Goal: Transaction & Acquisition: Purchase product/service

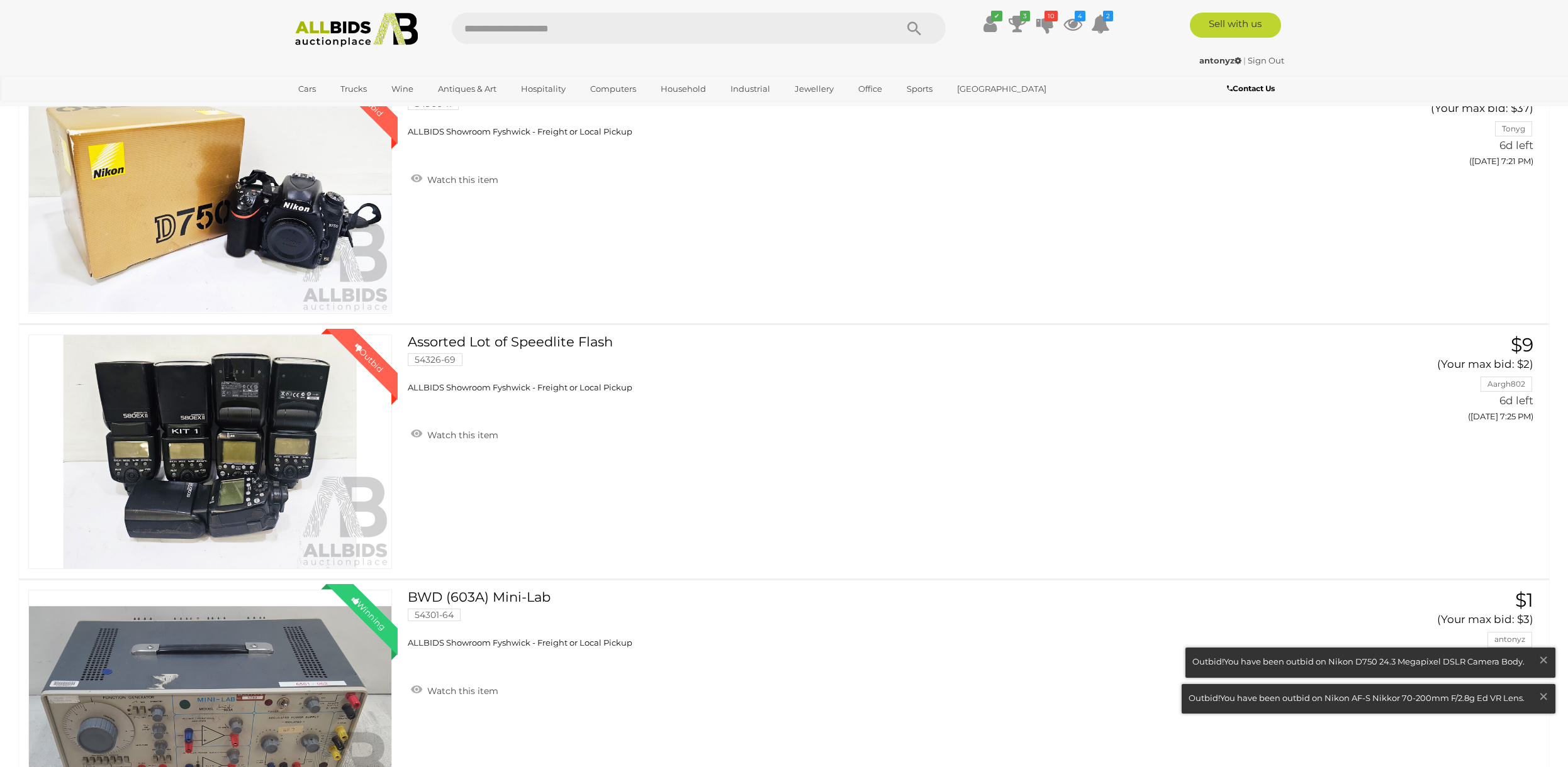
scroll to position [1144, 0]
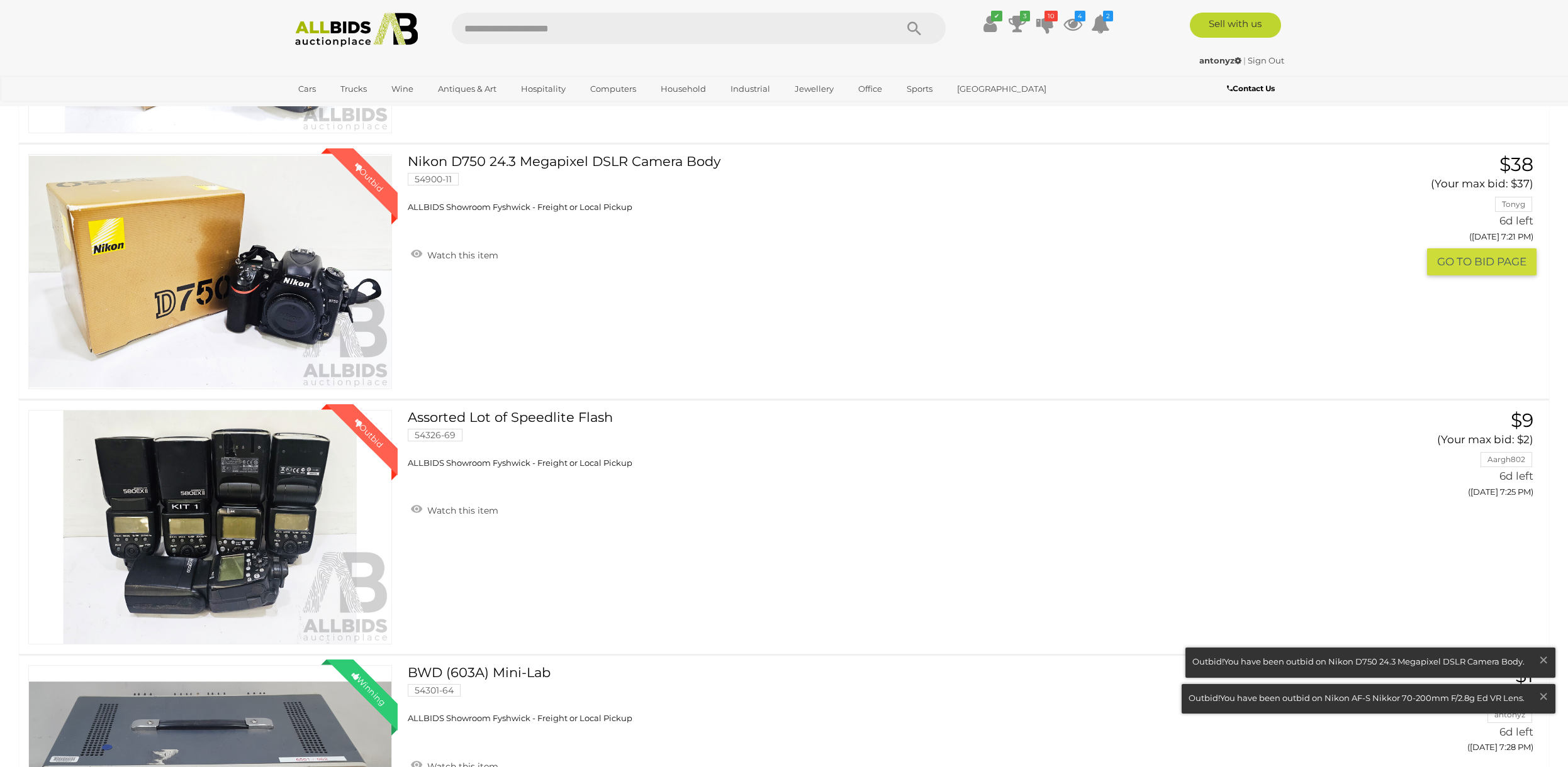
click at [625, 159] on link "Nikon D750 24.3 Megapixel DSLR Camera Body 54900-11 ALLBIDS Showroom Fyshwick -…" at bounding box center [851, 183] width 868 height 59
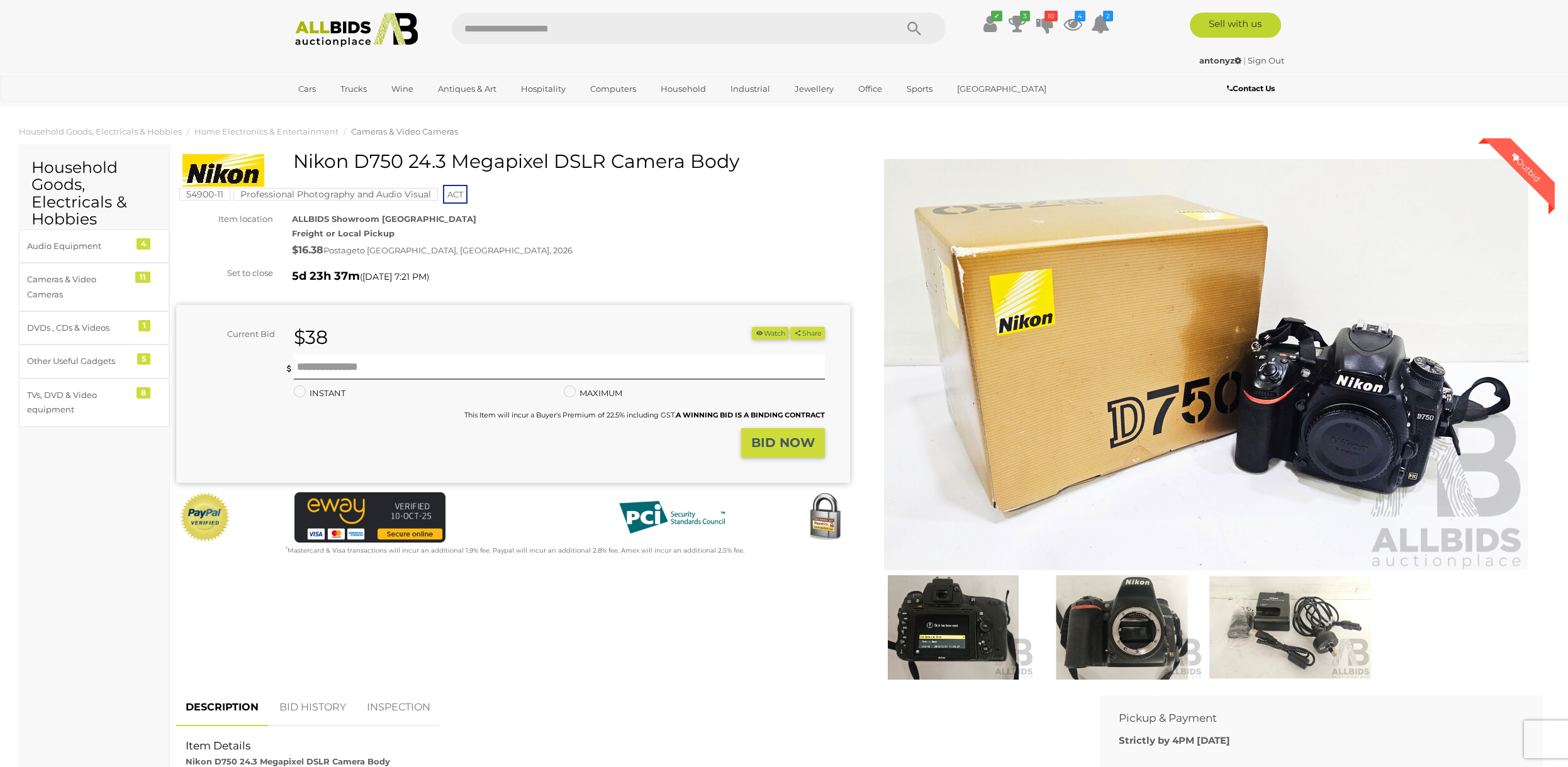
drag, startPoint x: 533, startPoint y: 347, endPoint x: 530, endPoint y: 362, distance: 15.3
click at [533, 356] on form "Current Bid $38 (Min $39) $38 Share Facebook Twitter" at bounding box center [500, 393] width 630 height 131
click at [530, 362] on input "text" at bounding box center [560, 367] width 531 height 25
type input "**"
click at [790, 327] on button "Share" at bounding box center [808, 333] width 35 height 13
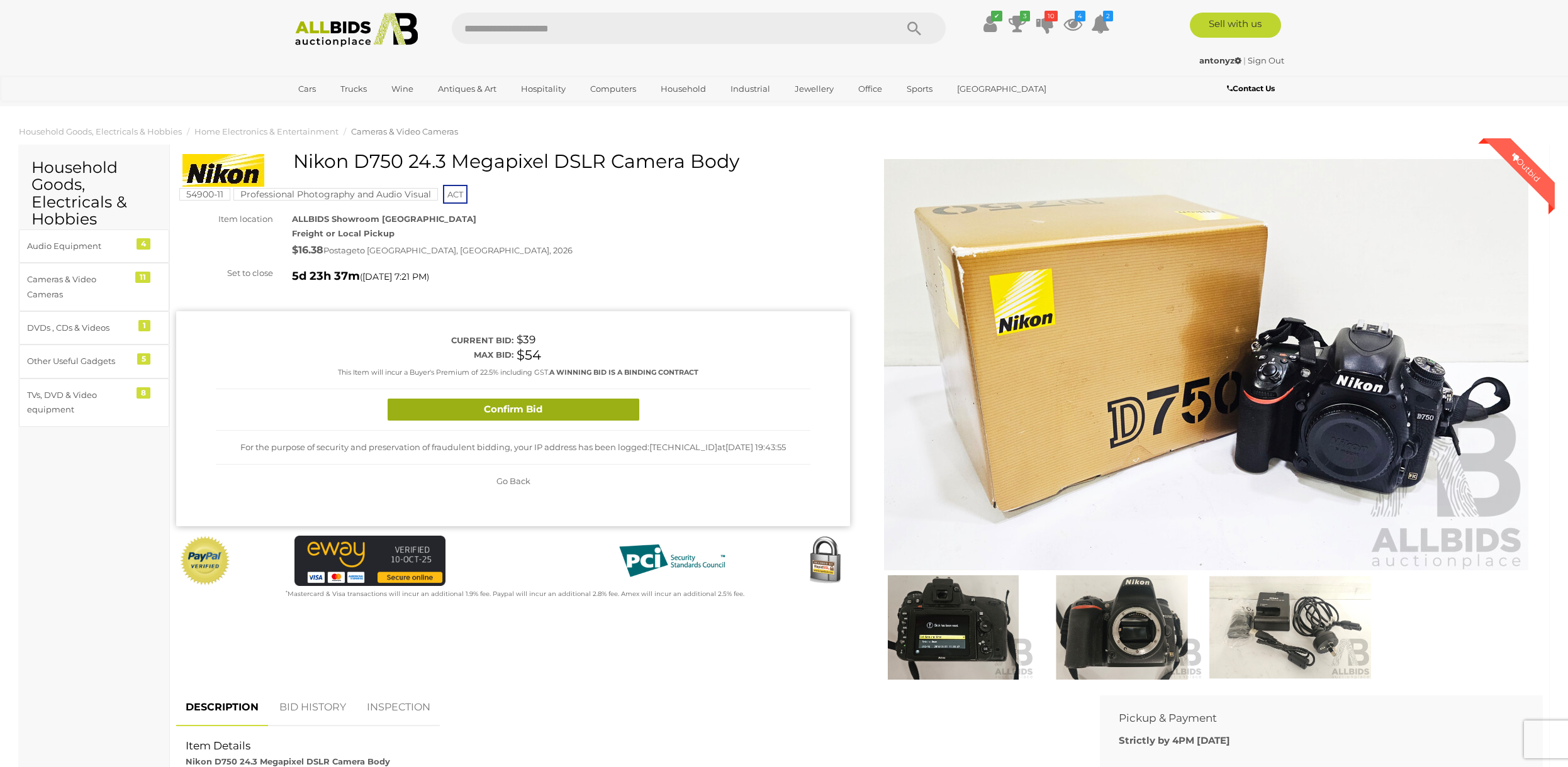
click at [534, 401] on button "Confirm Bid" at bounding box center [513, 410] width 251 height 22
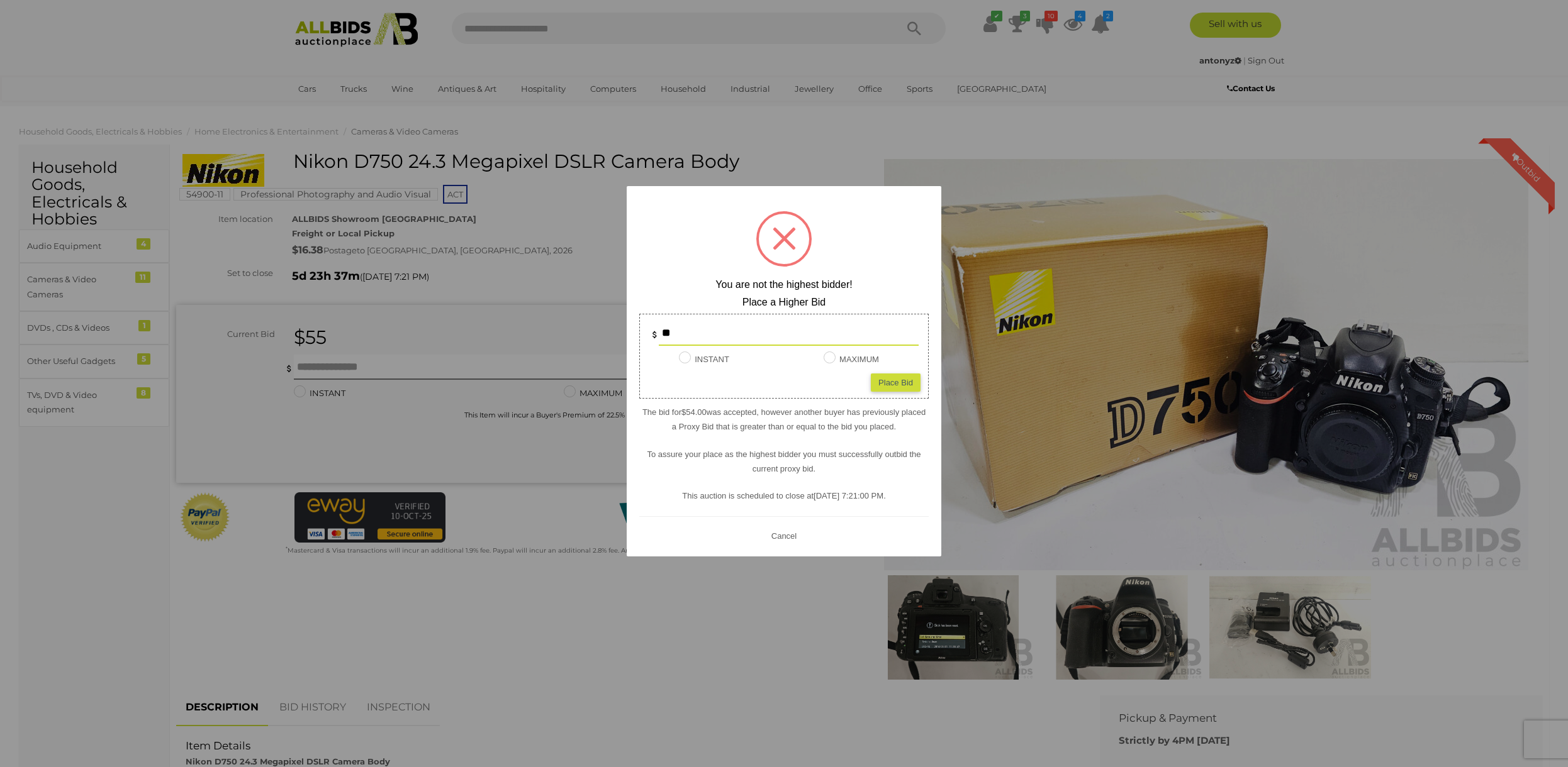
click at [879, 381] on div "Place Bid" at bounding box center [895, 382] width 50 height 18
type input "**"
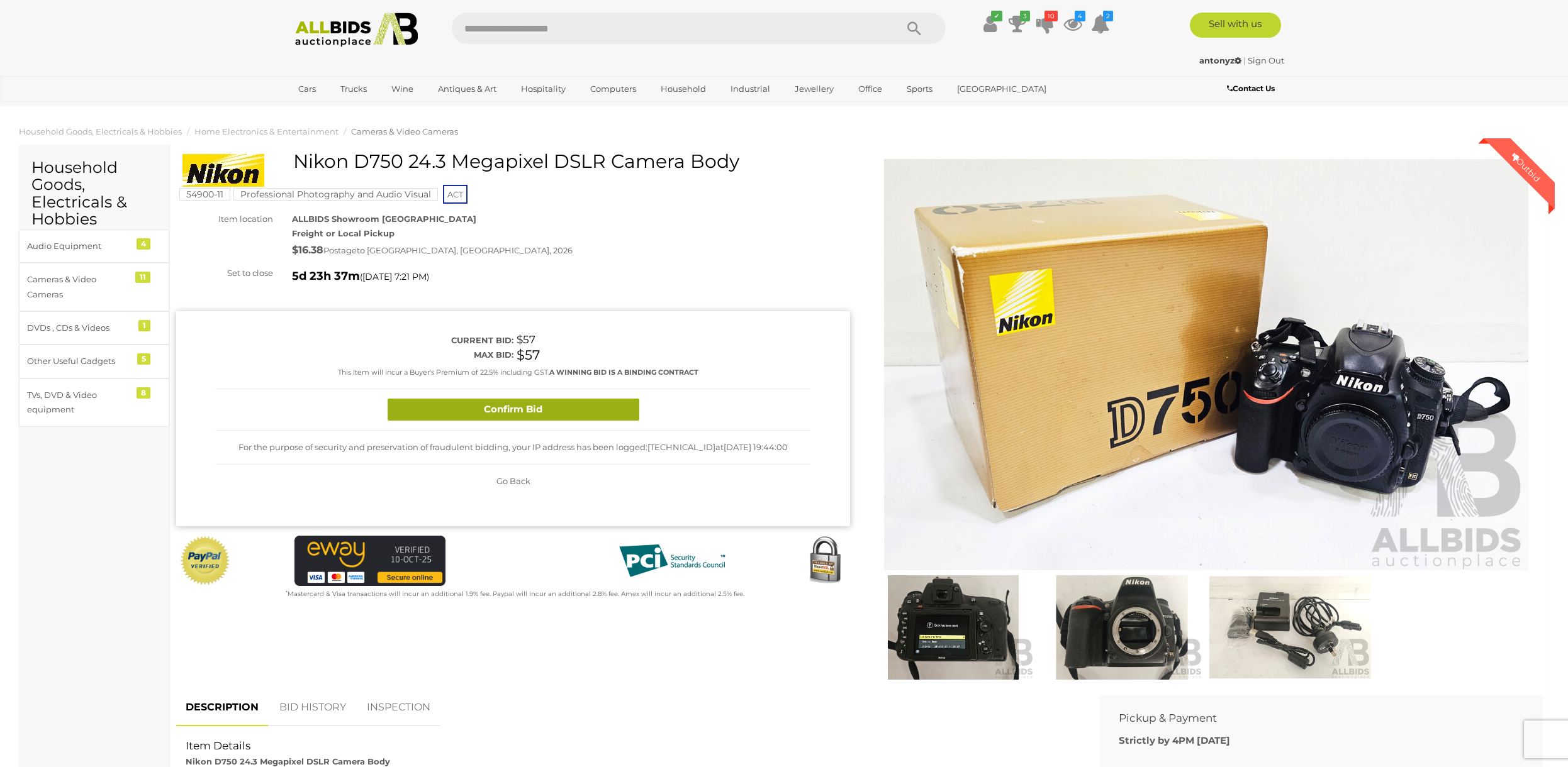
click at [580, 400] on button "Confirm Bid" at bounding box center [513, 410] width 251 height 22
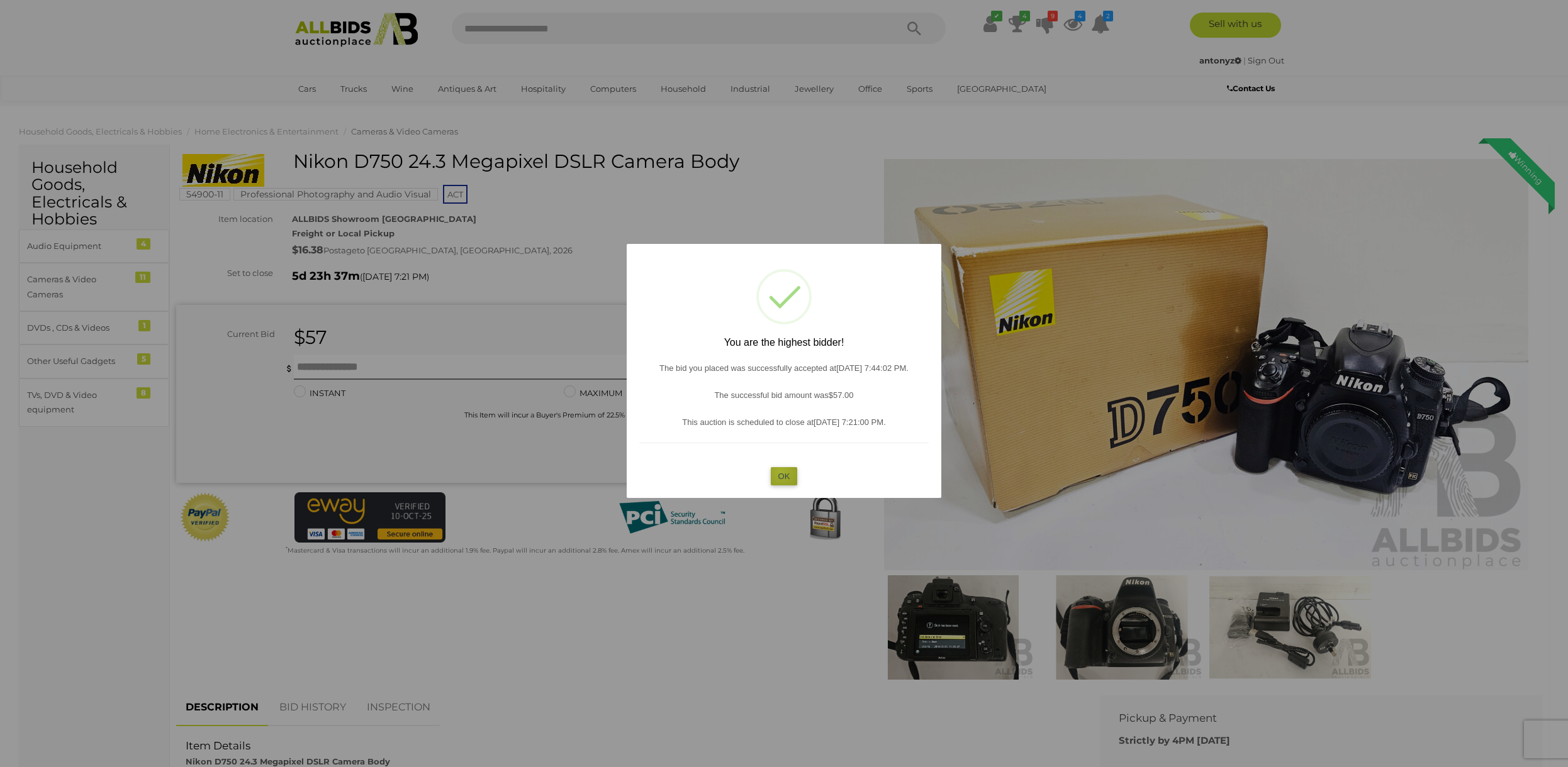
click at [781, 472] on button "OK" at bounding box center [784, 476] width 27 height 18
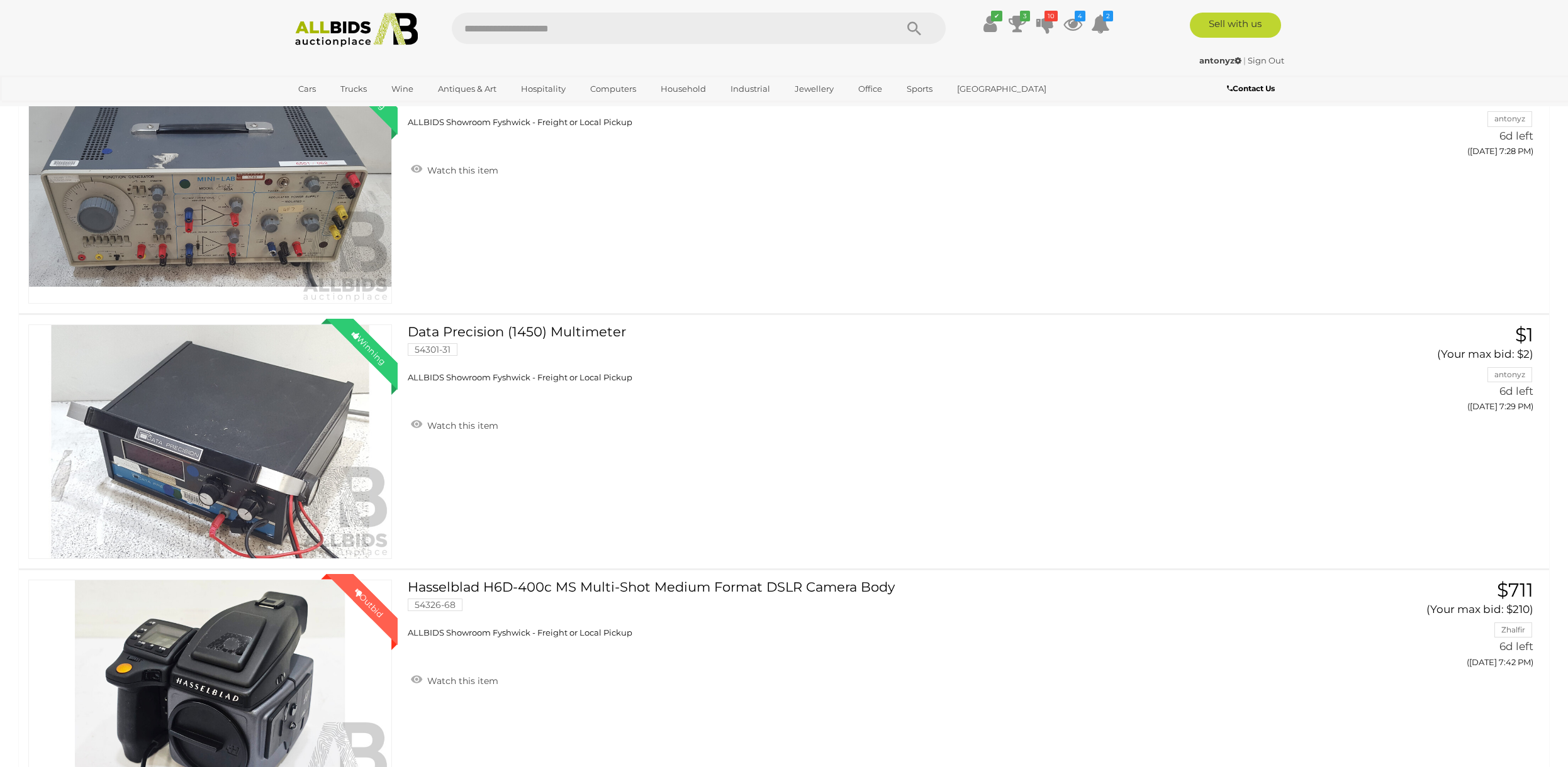
scroll to position [1739, 0]
